Goal: Check status: Check status

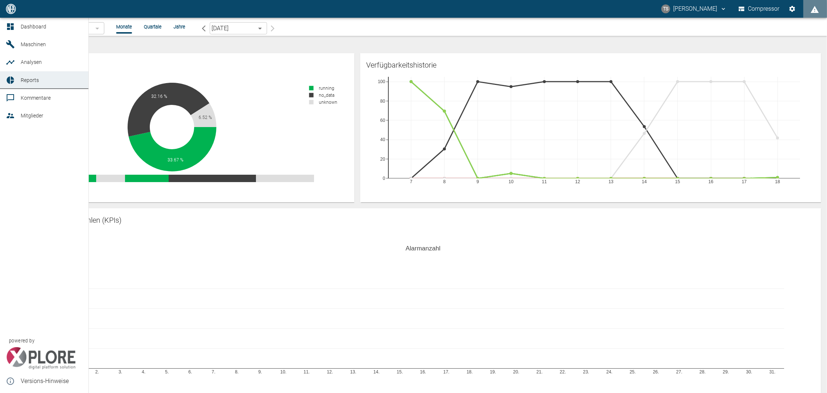
click at [12, 44] on icon at bounding box center [10, 44] width 9 height 9
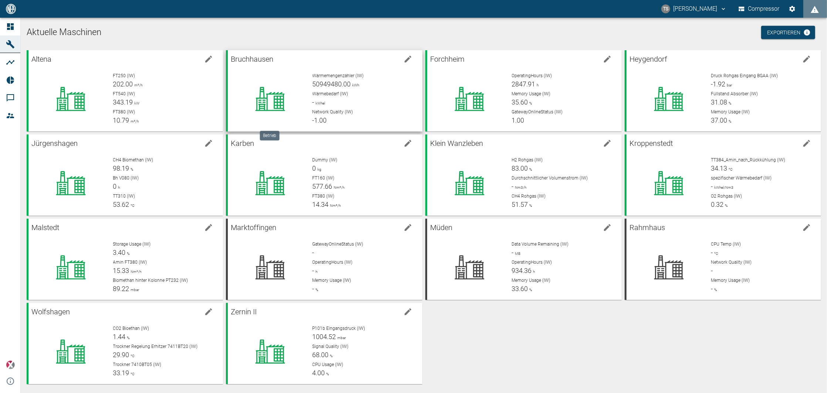
click at [276, 87] on icon at bounding box center [270, 99] width 58 height 30
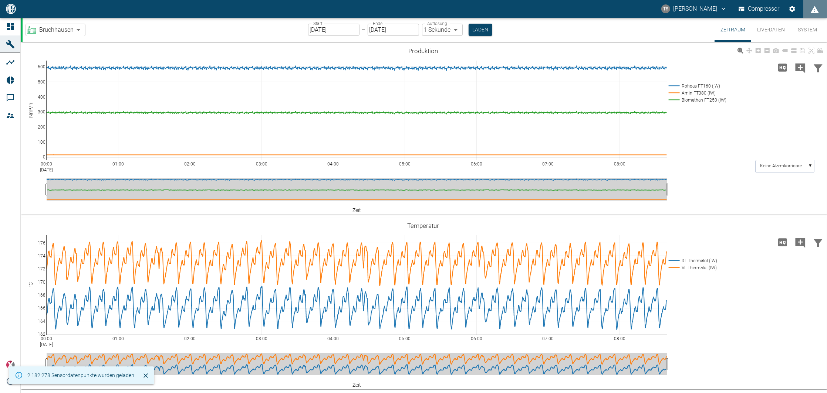
click at [10, 30] on icon at bounding box center [10, 26] width 9 height 9
click at [7, 30] on icon at bounding box center [10, 26] width 9 height 9
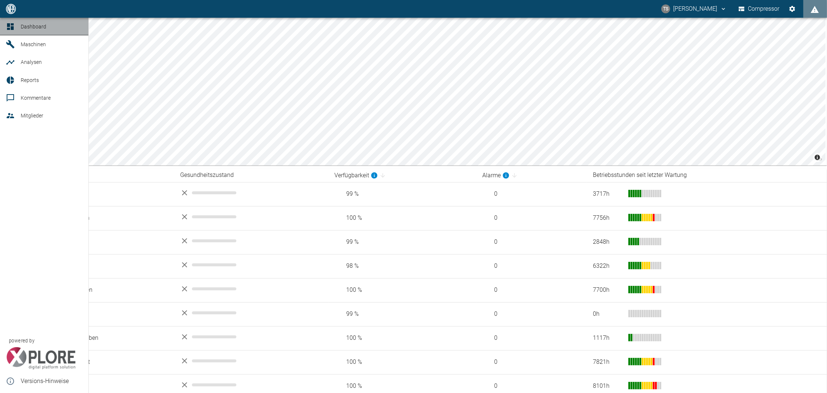
click at [4, 26] on link "Dashboard" at bounding box center [44, 27] width 88 height 18
click at [10, 49] on link "Maschinen" at bounding box center [44, 44] width 88 height 18
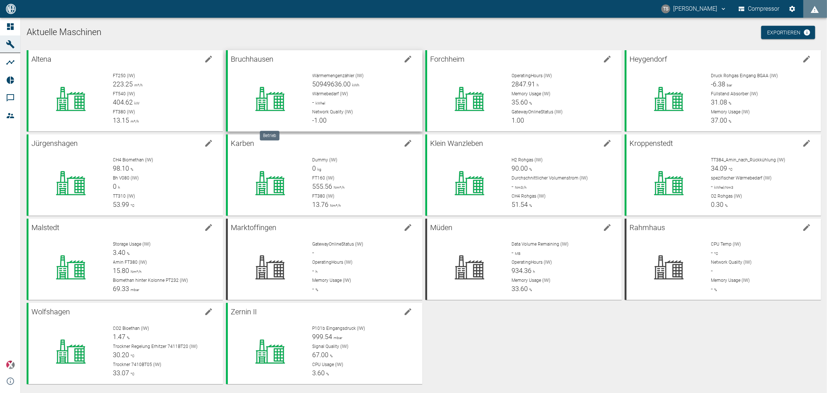
click at [278, 84] on icon at bounding box center [270, 99] width 58 height 30
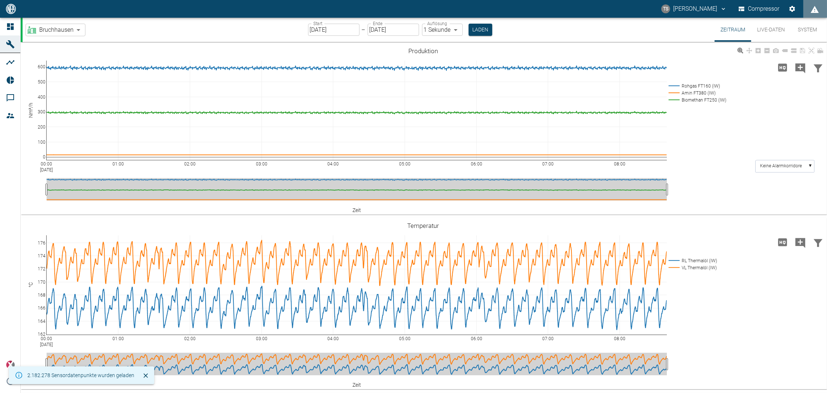
click at [768, 166] on text "Keine Alarmkorridore" at bounding box center [781, 166] width 42 height 5
click at [717, 135] on div "00:00 [DATE] 01:00 02:00 03:00 04:00 05:00 06:00 07:00 08:00 0 100 200 300 400 …" at bounding box center [423, 129] width 805 height 166
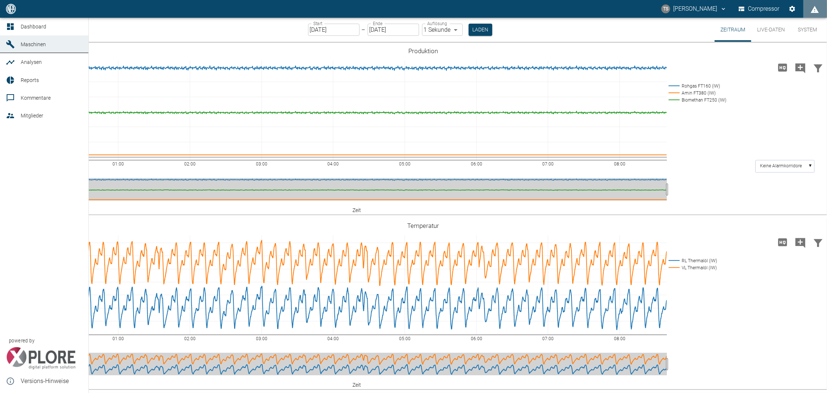
click at [21, 28] on span "Dashboard" at bounding box center [34, 27] width 26 height 6
